Goal: Book appointment/travel/reservation

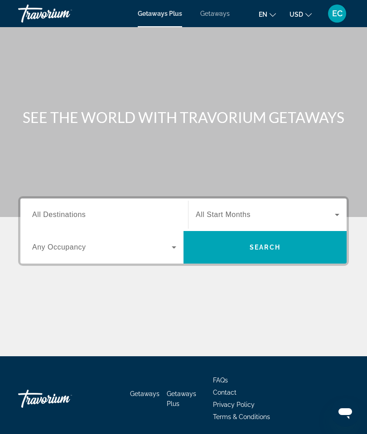
click at [56, 215] on span "All Destinations" at bounding box center [58, 215] width 53 height 8
click at [56, 215] on input "Destination All Destinations" at bounding box center [104, 215] width 144 height 11
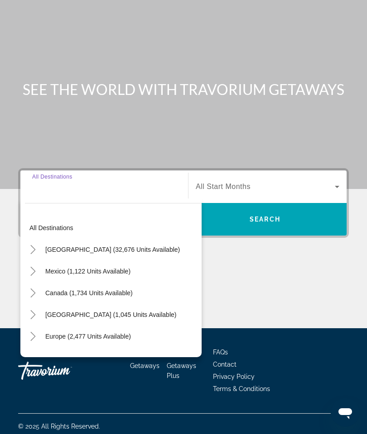
scroll to position [36, 0]
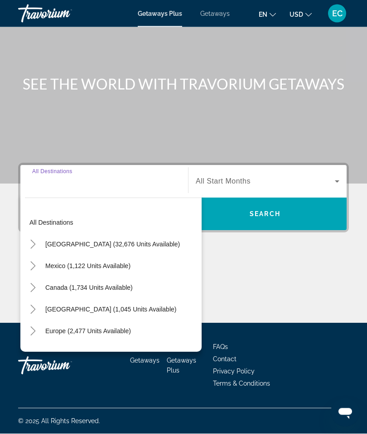
click at [37, 307] on icon "Toggle Caribbean & Atlantic Islands (1,045 units available)" at bounding box center [33, 309] width 9 height 9
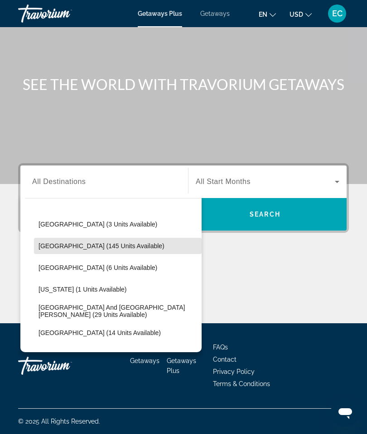
scroll to position [154, 0]
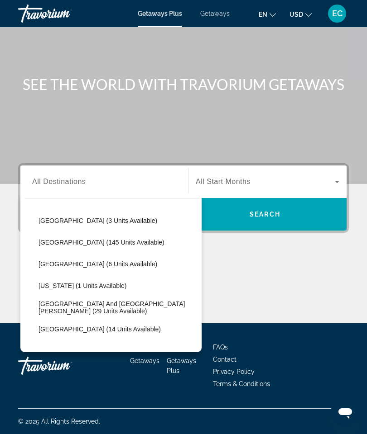
click at [110, 286] on span "[US_STATE] (1 units available)" at bounding box center [82, 285] width 88 height 7
type input "**********"
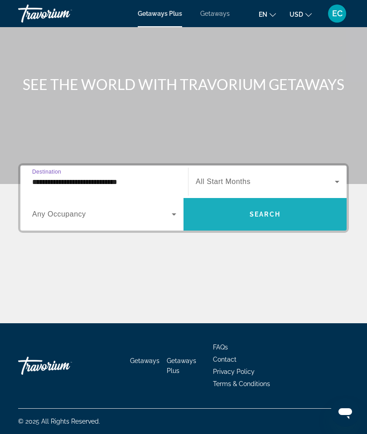
click at [281, 217] on span "Search widget" at bounding box center [264, 215] width 163 height 22
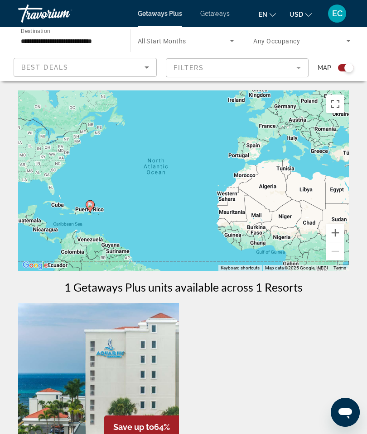
click at [213, 17] on span "Getaways" at bounding box center [214, 13] width 29 height 7
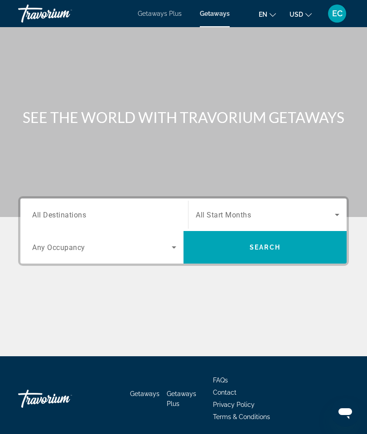
click at [50, 215] on span "All Destinations" at bounding box center [59, 214] width 54 height 9
click at [50, 215] on input "Destination All Destinations" at bounding box center [104, 215] width 144 height 11
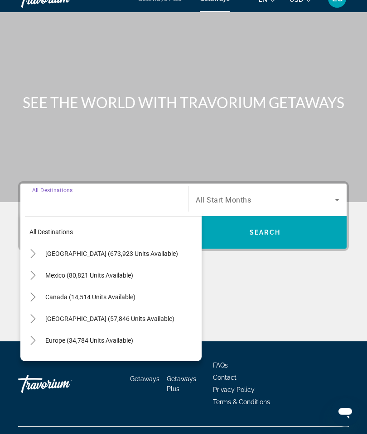
scroll to position [36, 0]
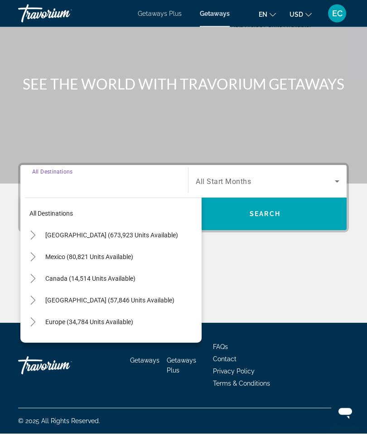
click at [38, 297] on mat-icon "Toggle Caribbean & Atlantic Islands (57,846 units available)" at bounding box center [33, 301] width 16 height 16
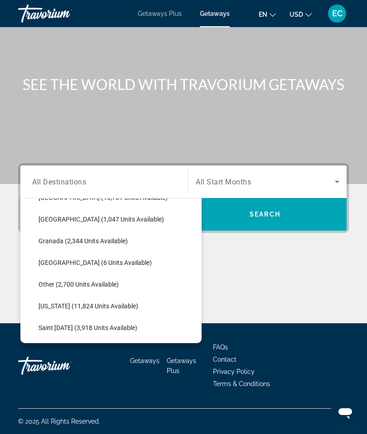
scroll to position [216, 0]
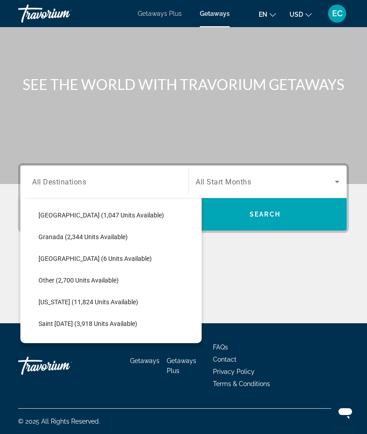
click at [85, 300] on span "[US_STATE] (11,824 units available)" at bounding box center [88, 302] width 100 height 7
type input "**********"
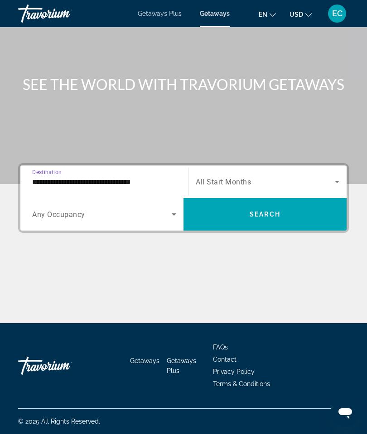
click at [270, 216] on span "Search widget" at bounding box center [264, 215] width 163 height 22
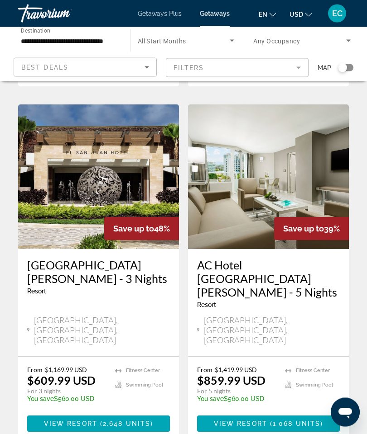
click at [165, 14] on span "Getaways Plus" at bounding box center [160, 13] width 44 height 7
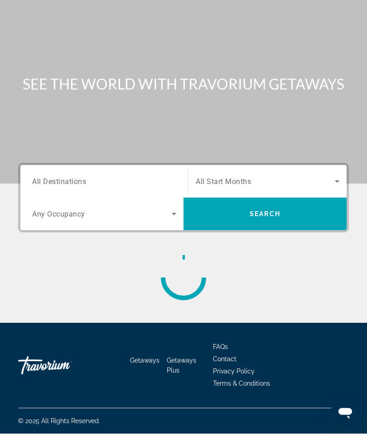
scroll to position [36, 0]
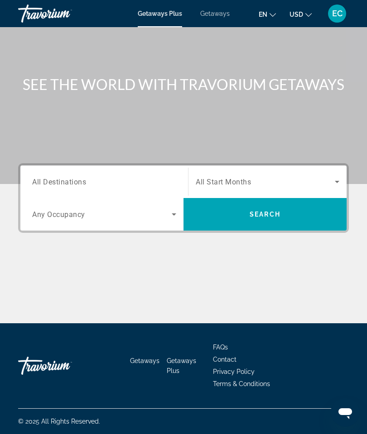
click at [218, 13] on span "Getaways" at bounding box center [214, 13] width 29 height 7
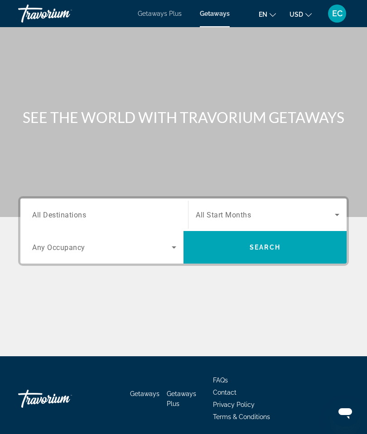
click at [57, 215] on span "All Destinations" at bounding box center [59, 214] width 54 height 9
click at [57, 215] on input "Destination All Destinations" at bounding box center [104, 215] width 144 height 11
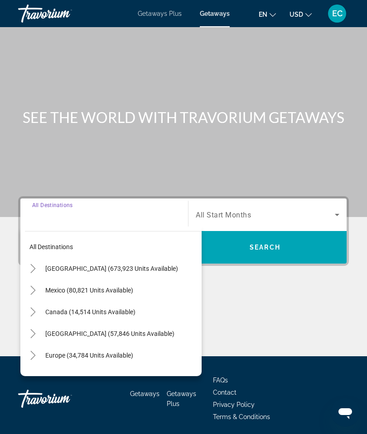
scroll to position [36, 0]
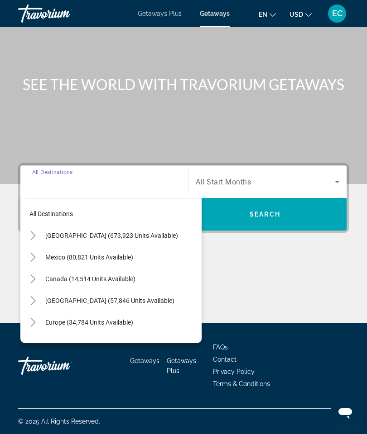
click at [37, 233] on icon "Toggle United States (673,923 units available)" at bounding box center [33, 235] width 9 height 9
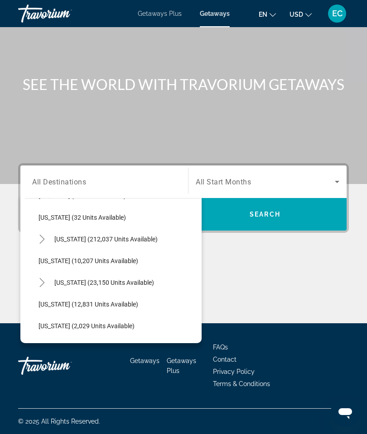
scroll to position [152, 0]
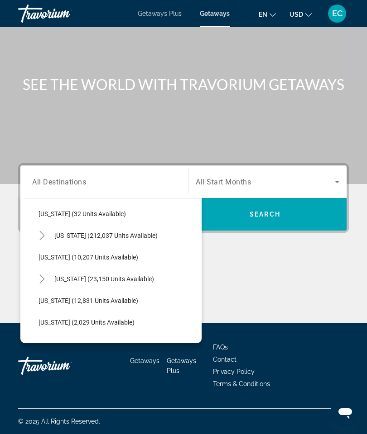
click at [43, 233] on icon "Toggle Florida (212,037 units available)" at bounding box center [41, 235] width 5 height 9
click at [131, 255] on span "[GEOGRAPHIC_DATA] (89,205 units available)" at bounding box center [112, 257] width 129 height 7
type input "**********"
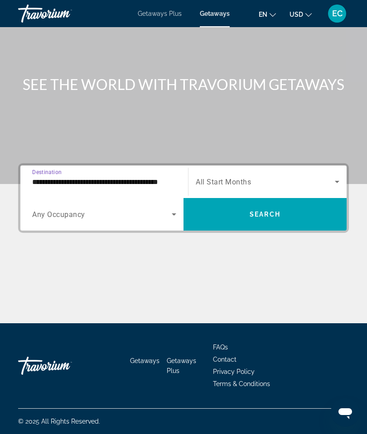
click at [269, 218] on span "Search widget" at bounding box center [264, 215] width 163 height 22
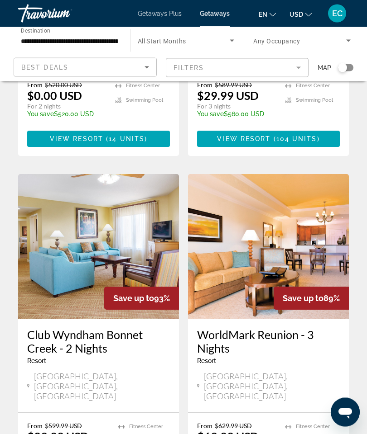
scroll to position [676, 0]
